Goal: Check status: Check status

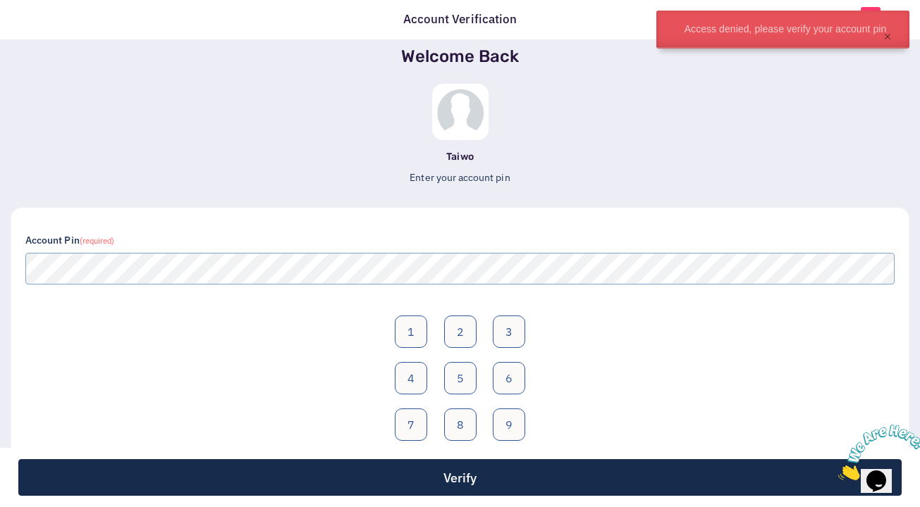
scroll to position [82, 0]
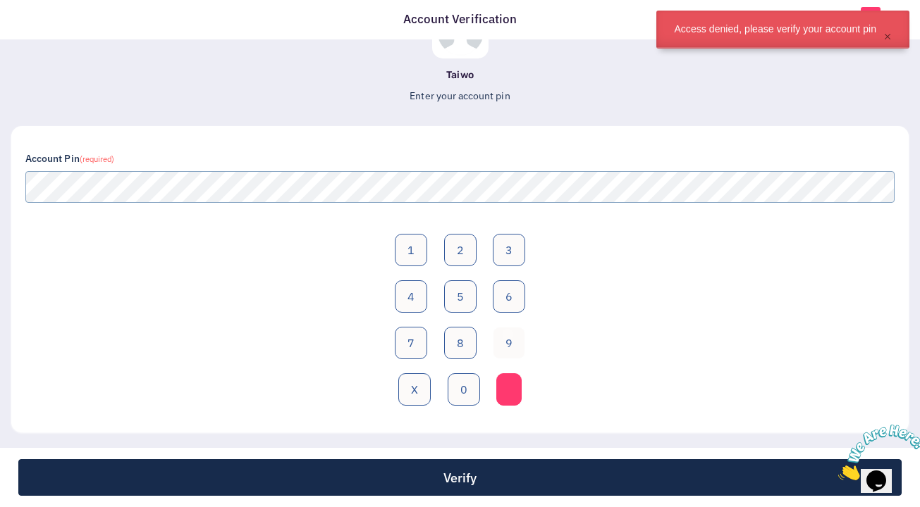
click at [507, 333] on button "9" at bounding box center [509, 343] width 32 height 32
click at [458, 398] on button "0" at bounding box center [464, 390] width 32 height 32
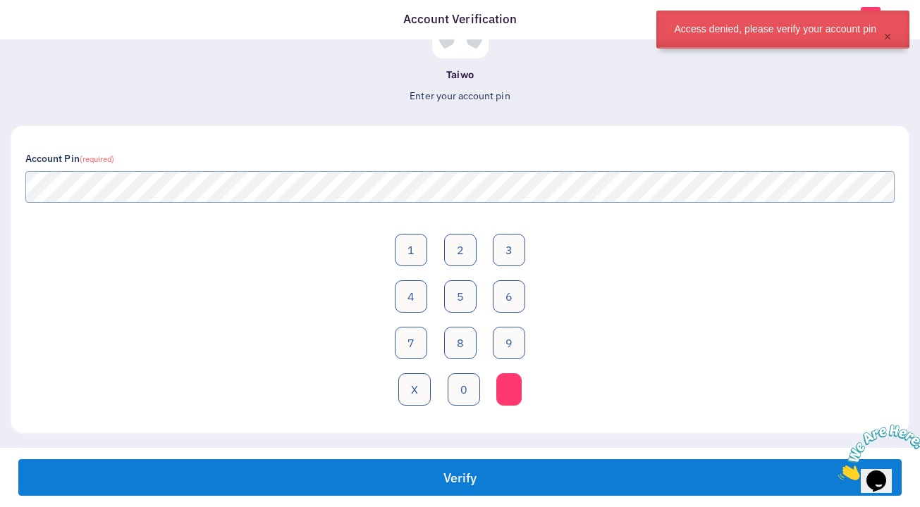
click at [463, 467] on button "Verify" at bounding box center [459, 478] width 883 height 37
